Goal: Entertainment & Leisure: Consume media (video, audio)

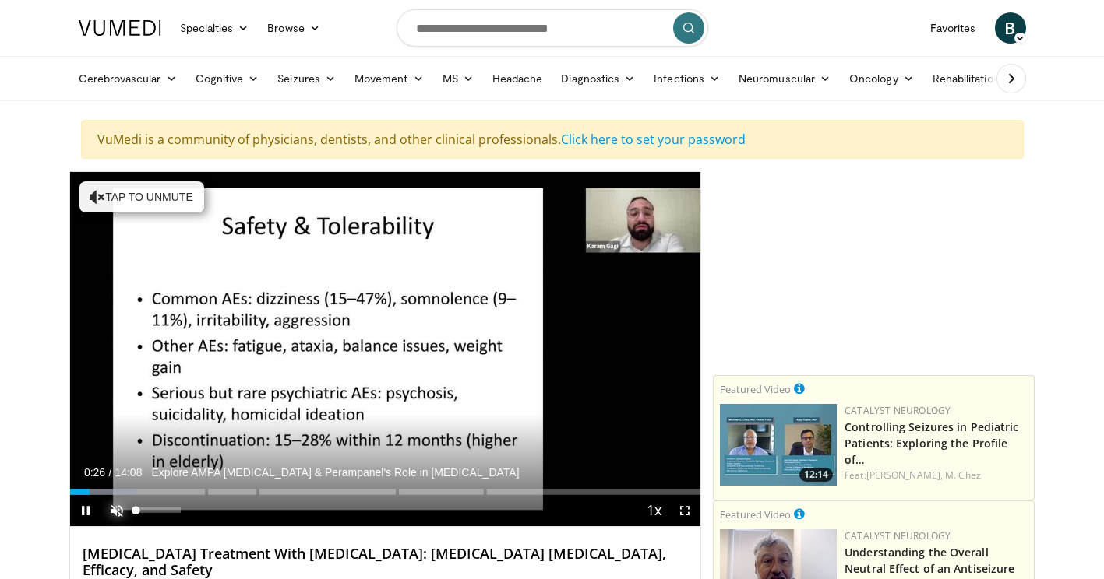
click at [117, 507] on span "Video Player" at bounding box center [116, 510] width 31 height 31
drag, startPoint x: 181, startPoint y: 509, endPoint x: 193, endPoint y: 509, distance: 12.5
click at [193, 509] on div "Mute 100%" at bounding box center [155, 510] width 109 height 31
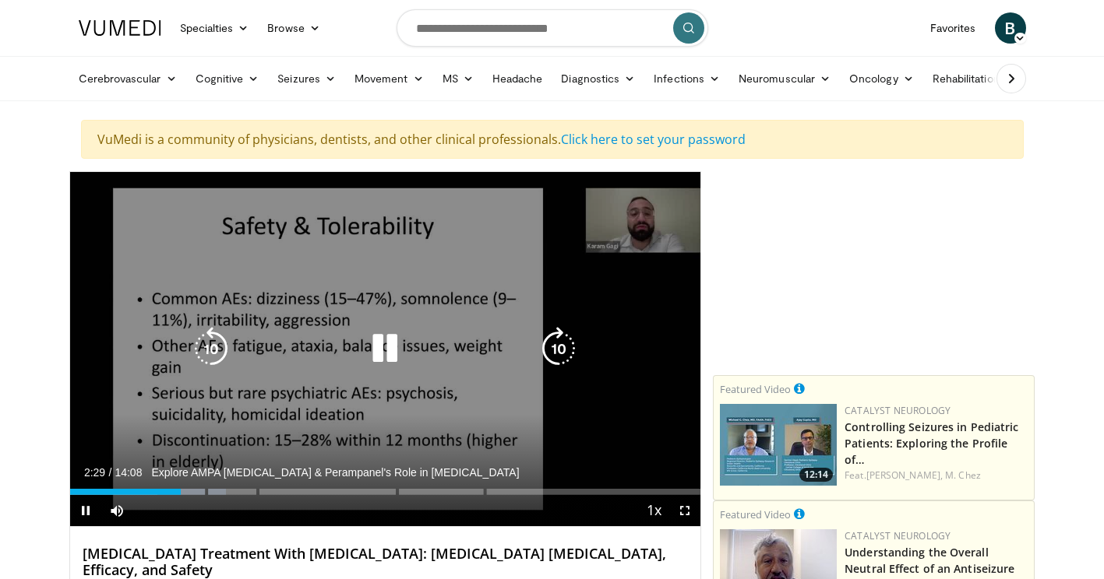
click at [204, 339] on icon "Video Player" at bounding box center [211, 349] width 44 height 44
click at [209, 342] on icon "Video Player" at bounding box center [211, 349] width 44 height 44
click at [157, 249] on div "30 seconds Tap to unmute" at bounding box center [385, 349] width 631 height 354
click at [216, 340] on icon "Video Player" at bounding box center [211, 349] width 44 height 44
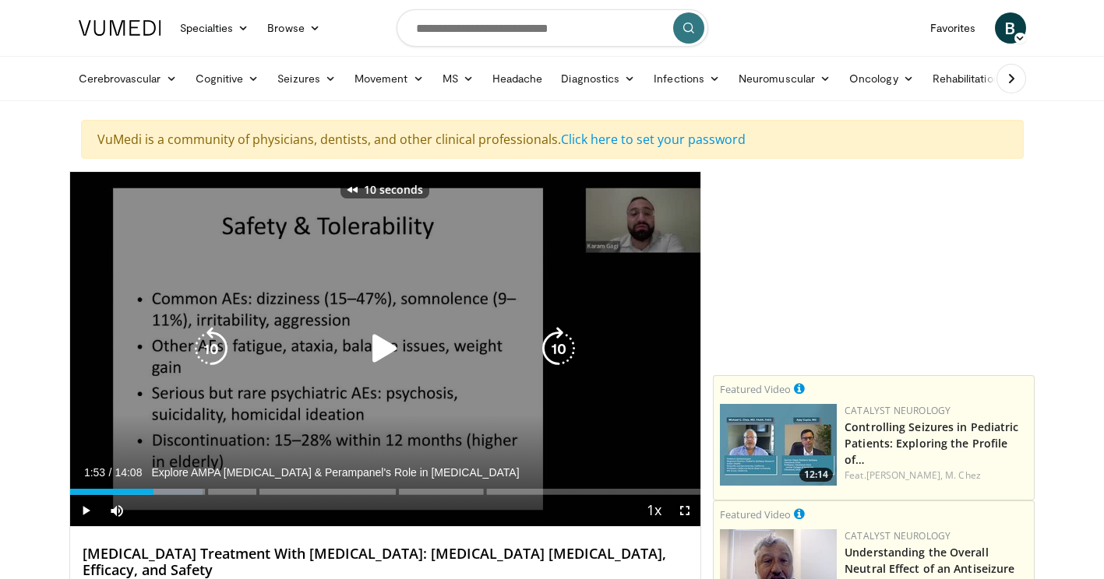
click at [212, 338] on icon "Video Player" at bounding box center [211, 349] width 44 height 44
click at [384, 348] on icon "Video Player" at bounding box center [385, 349] width 44 height 44
click at [220, 348] on icon "Video Player" at bounding box center [211, 349] width 44 height 44
click at [90, 244] on div "10 seconds Tap to unmute" at bounding box center [385, 349] width 631 height 354
click at [213, 340] on icon "Video Player" at bounding box center [211, 349] width 44 height 44
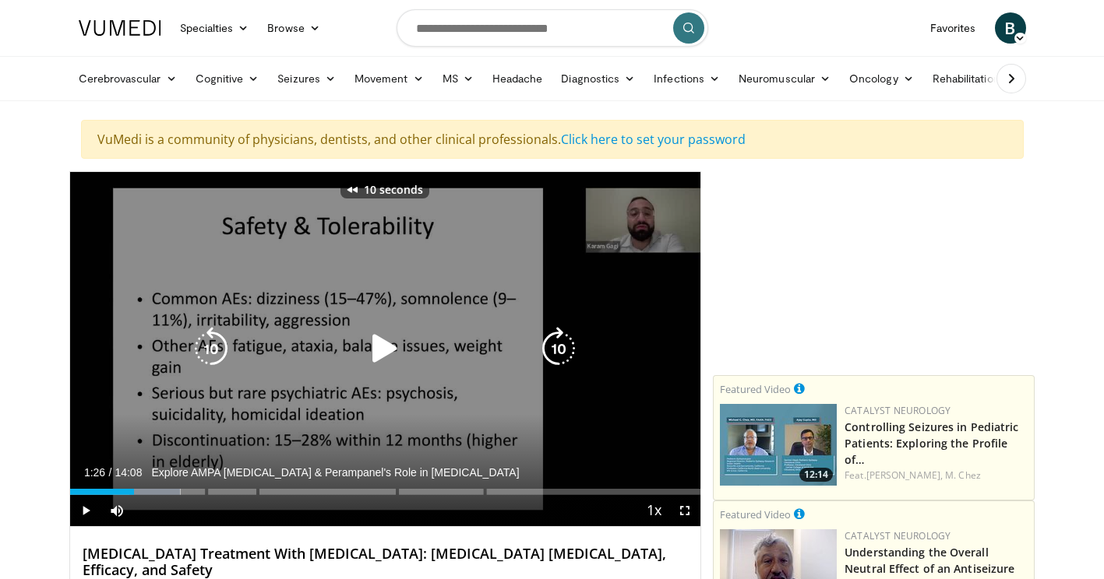
click at [390, 347] on icon "Video Player" at bounding box center [385, 349] width 44 height 44
click at [384, 345] on icon "Video Player" at bounding box center [385, 349] width 44 height 44
click at [215, 346] on icon "Video Player" at bounding box center [211, 349] width 44 height 44
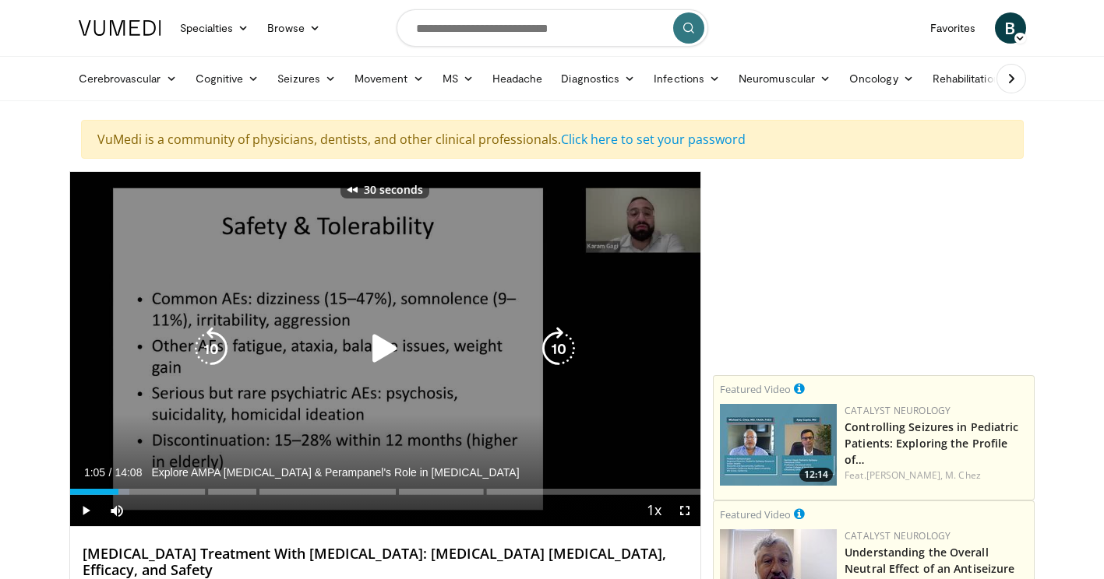
click at [215, 346] on icon "Video Player" at bounding box center [211, 349] width 44 height 44
click at [378, 340] on icon "Video Player" at bounding box center [385, 349] width 44 height 44
click at [389, 349] on icon "Video Player" at bounding box center [385, 349] width 44 height 44
